Goal: Task Accomplishment & Management: Manage account settings

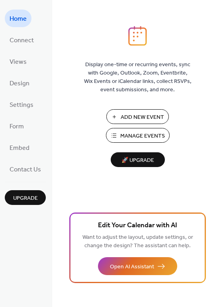
click at [149, 132] on span "Manage Events" at bounding box center [142, 136] width 45 height 8
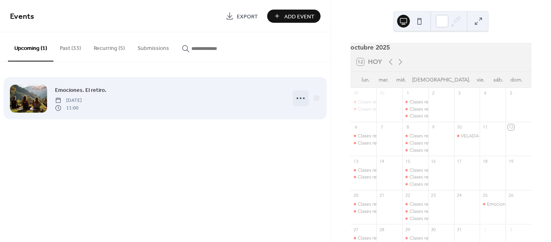
click at [298, 100] on icon at bounding box center [300, 98] width 13 height 13
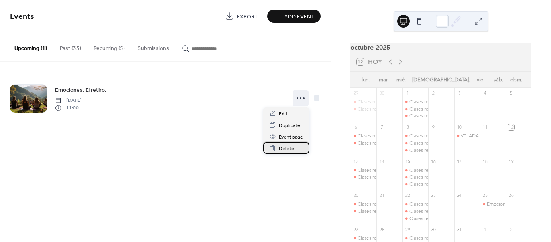
click at [285, 150] on span "Delete" at bounding box center [286, 148] width 15 height 8
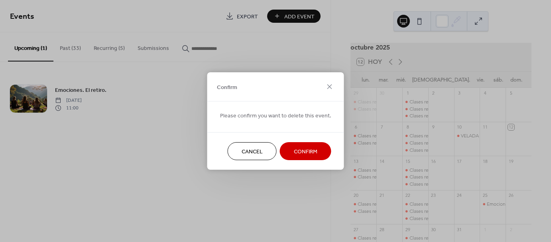
click at [305, 150] on span "Confirm" at bounding box center [306, 152] width 24 height 8
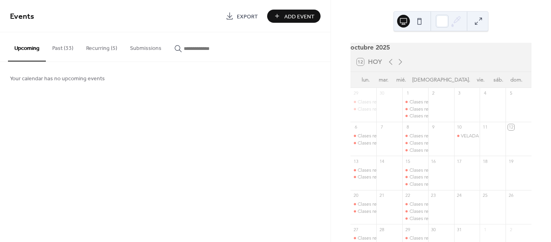
click at [102, 50] on button "Recurring (5)" at bounding box center [102, 46] width 44 height 28
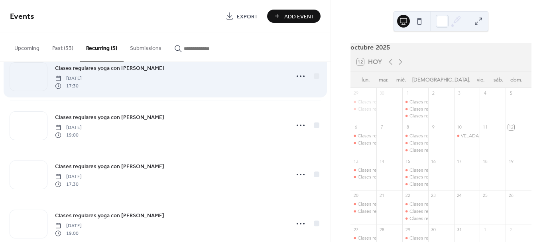
scroll to position [88, 0]
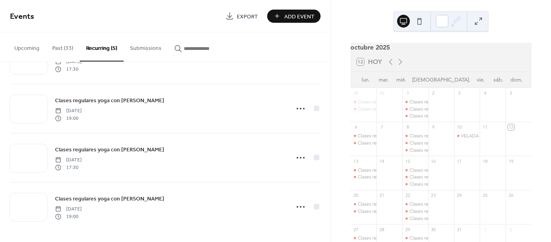
click at [67, 46] on button "Past (33)" at bounding box center [63, 46] width 34 height 28
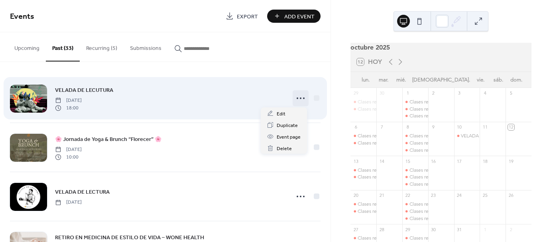
click at [298, 99] on icon at bounding box center [300, 98] width 13 height 13
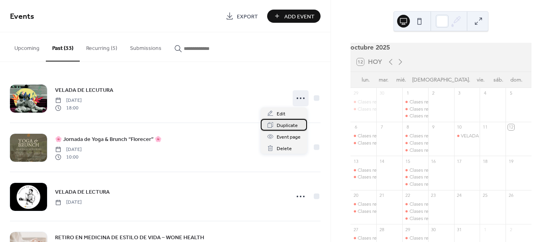
click at [290, 125] on span "Duplicate" at bounding box center [287, 125] width 21 height 8
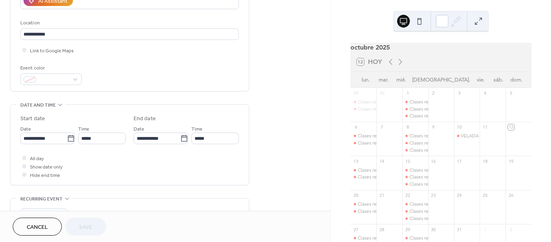
scroll to position [159, 0]
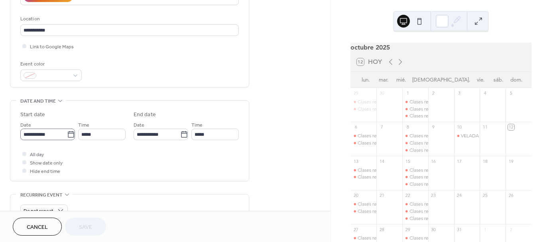
click at [68, 132] on icon at bounding box center [71, 134] width 6 height 6
click at [66, 132] on input "**********" at bounding box center [43, 134] width 47 height 12
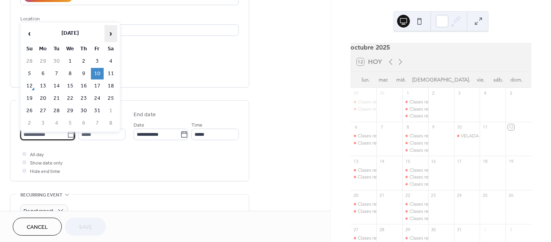
click at [108, 29] on span "›" at bounding box center [111, 34] width 12 height 16
click at [97, 96] on td "21" at bounding box center [97, 99] width 13 height 12
type input "**********"
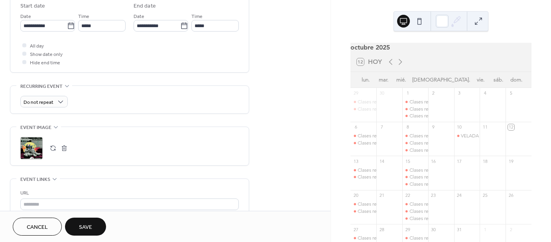
scroll to position [279, 0]
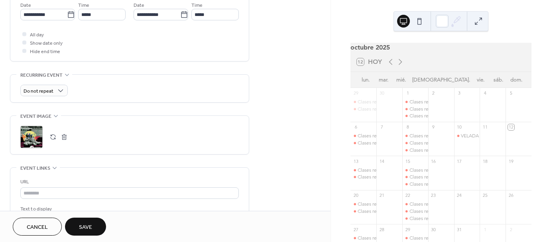
click at [37, 136] on div ";" at bounding box center [31, 137] width 22 height 22
click at [85, 225] on span "Save" at bounding box center [85, 227] width 13 height 8
